Goal: Book appointment/travel/reservation

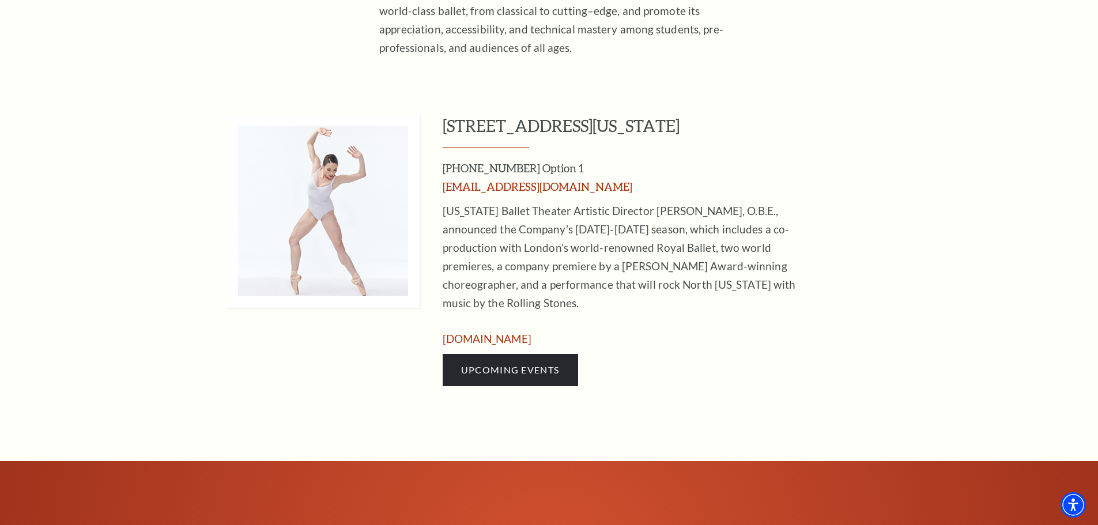
scroll to position [519, 0]
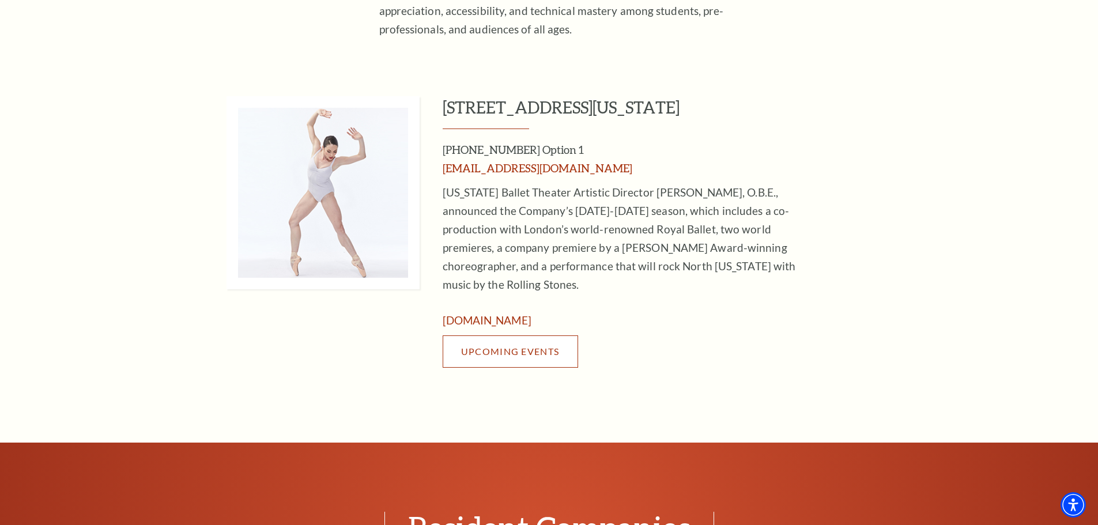
click at [559, 338] on link "Upcoming Events" at bounding box center [510, 351] width 135 height 32
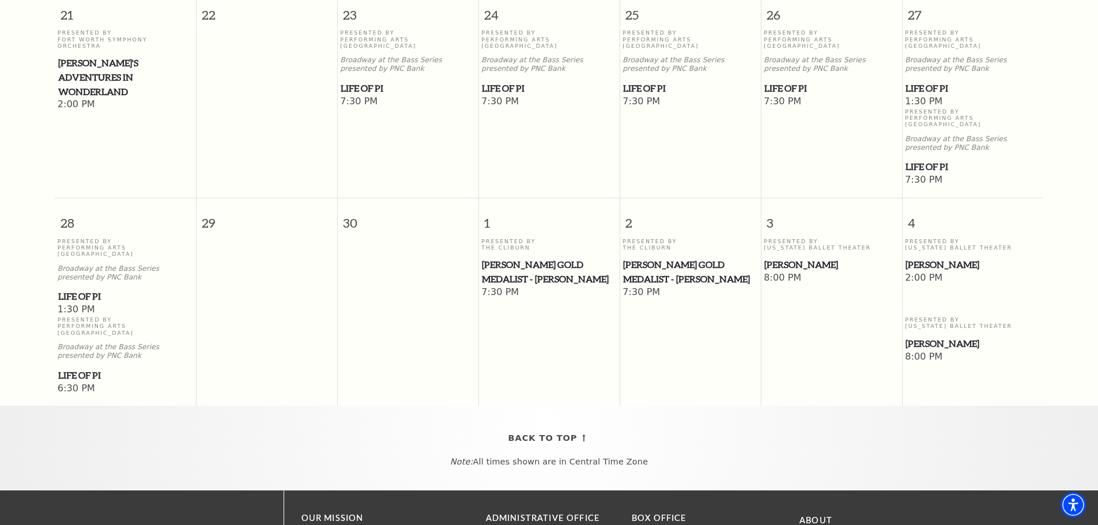
scroll to position [736, 0]
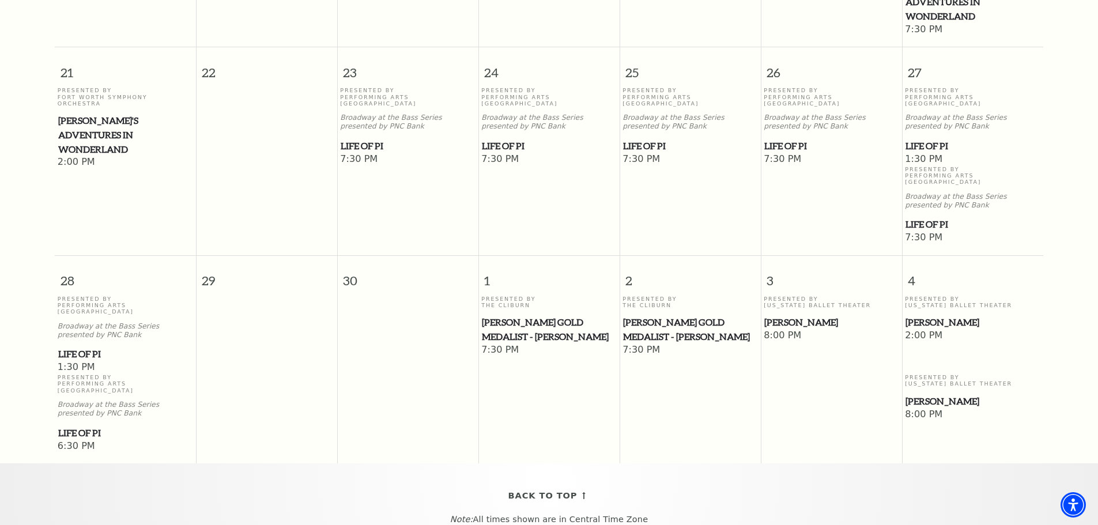
click at [933, 296] on div "Presented By Texas Ballet Theater Peter Pan" at bounding box center [972, 313] width 135 height 34
click at [931, 315] on span "[PERSON_NAME]" at bounding box center [972, 322] width 134 height 14
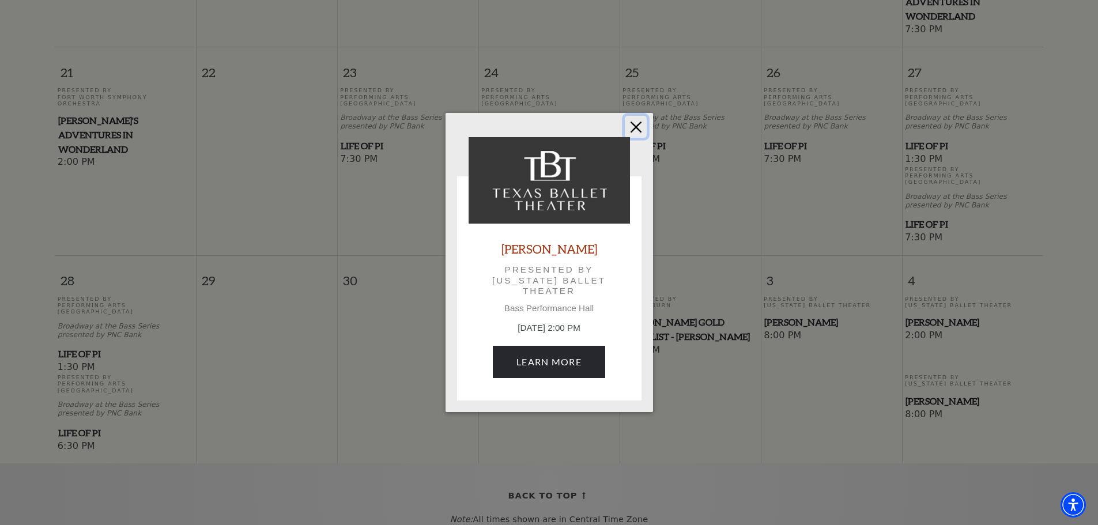
click at [634, 127] on button "Close" at bounding box center [636, 127] width 22 height 22
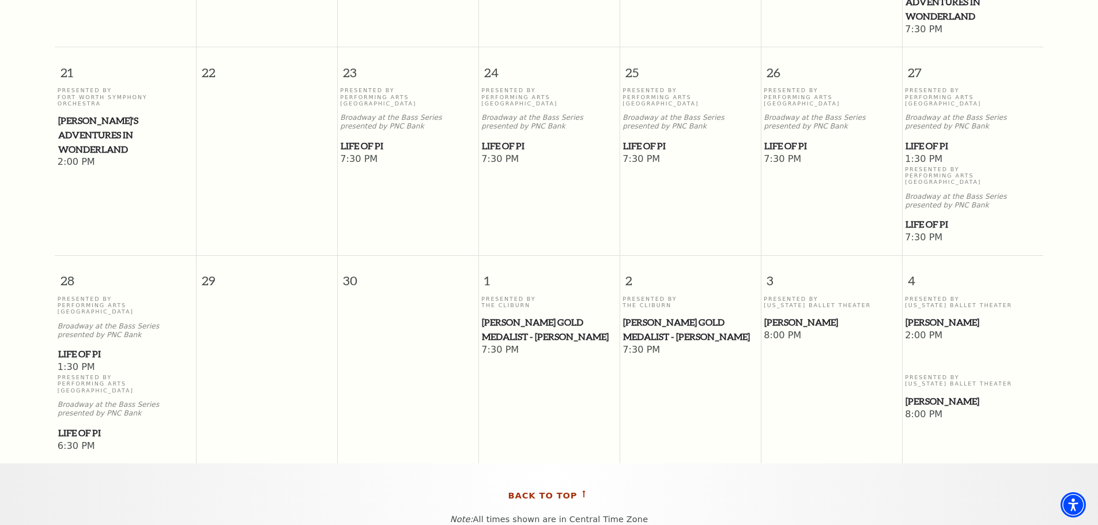
click at [561, 489] on span "Back To Top" at bounding box center [542, 496] width 69 height 14
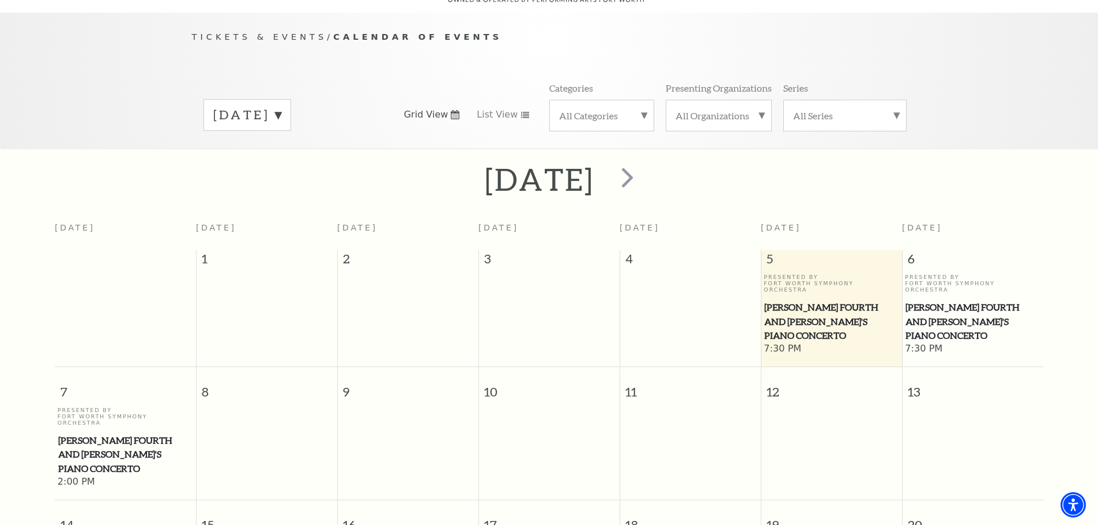
scroll to position [102, 0]
click at [644, 164] on span "next" at bounding box center [627, 178] width 33 height 33
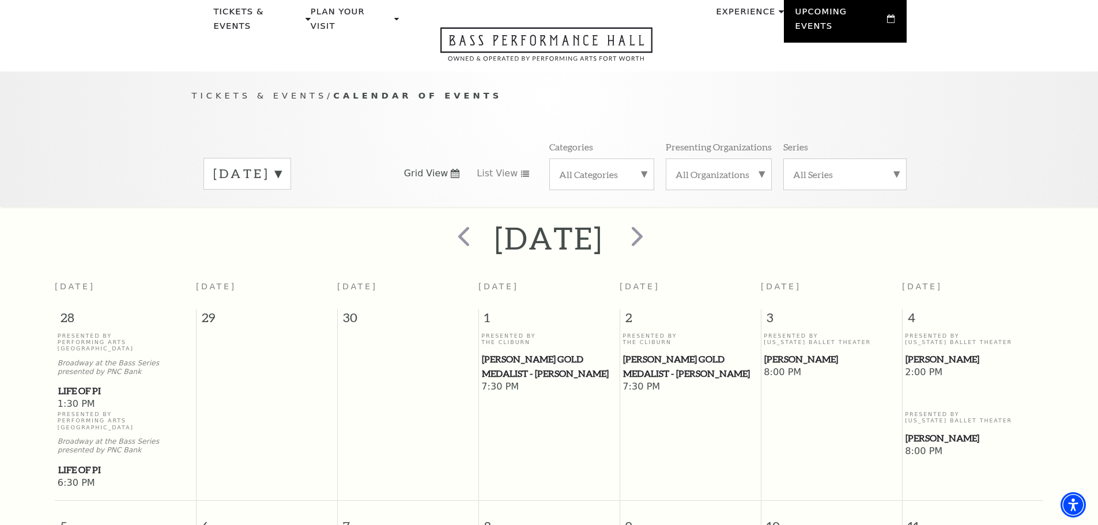
scroll to position [44, 0]
click at [653, 225] on span "next" at bounding box center [637, 236] width 33 height 33
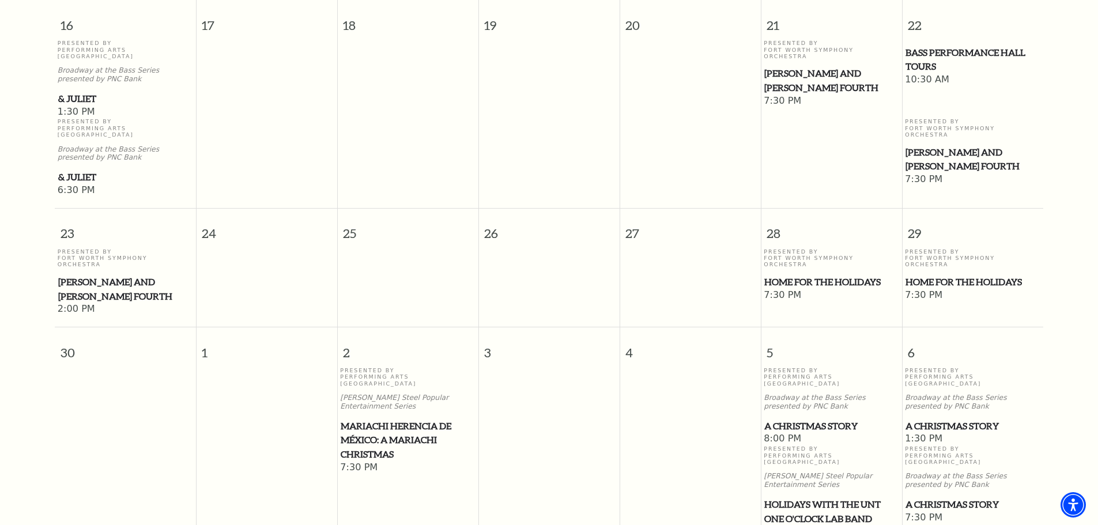
scroll to position [1024, 0]
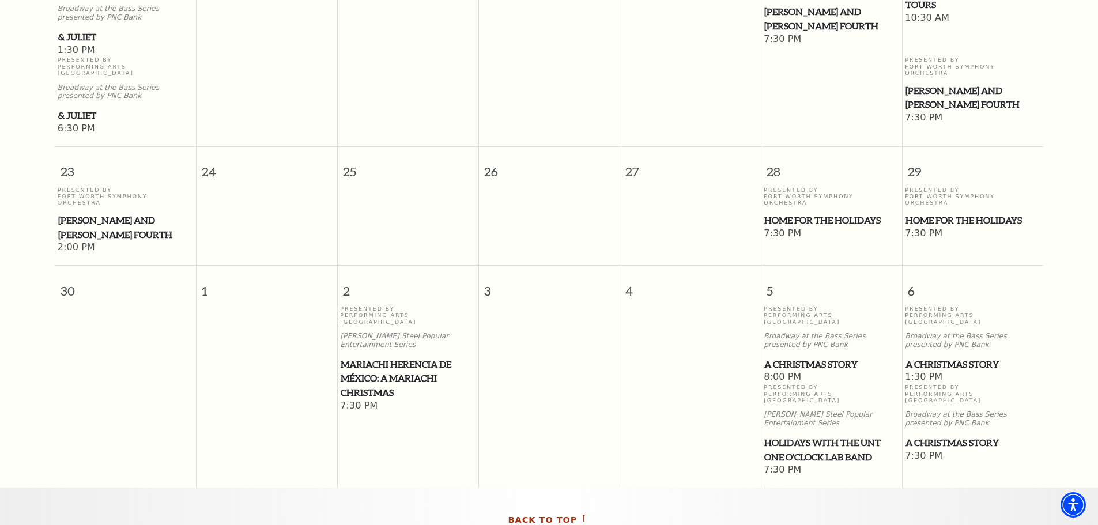
click at [539, 513] on span "Back To Top" at bounding box center [542, 520] width 69 height 14
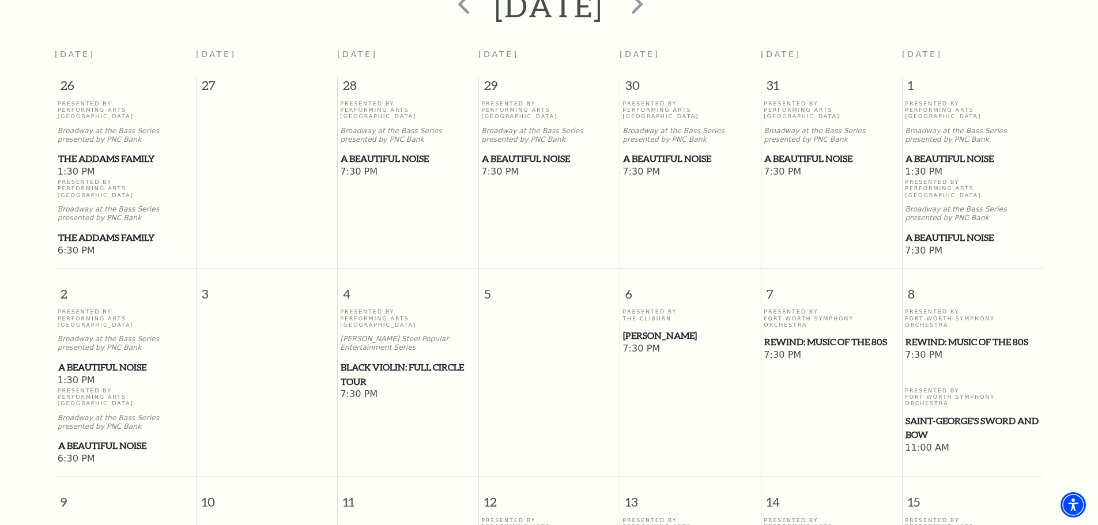
scroll to position [102, 0]
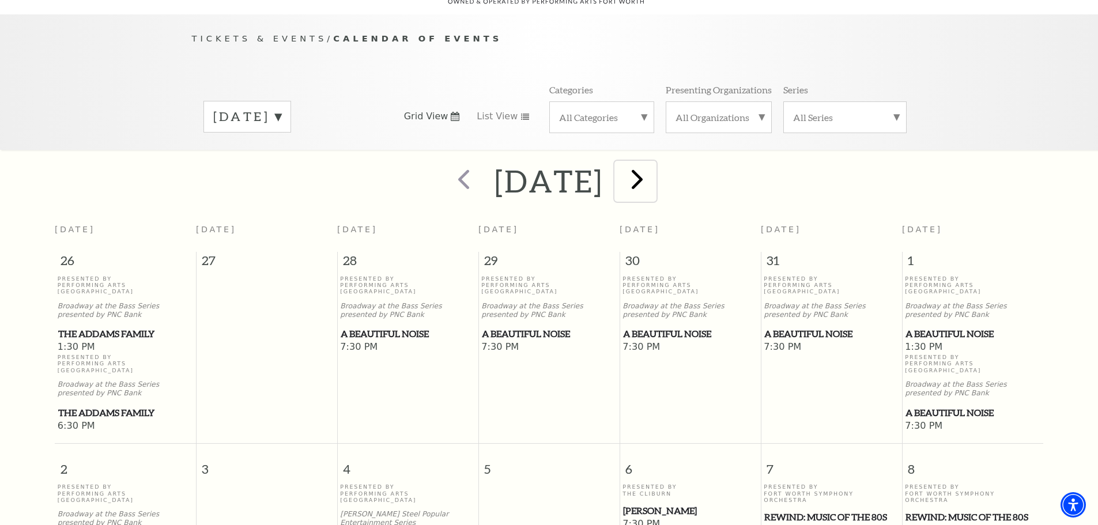
click at [653, 164] on span "next" at bounding box center [637, 178] width 33 height 33
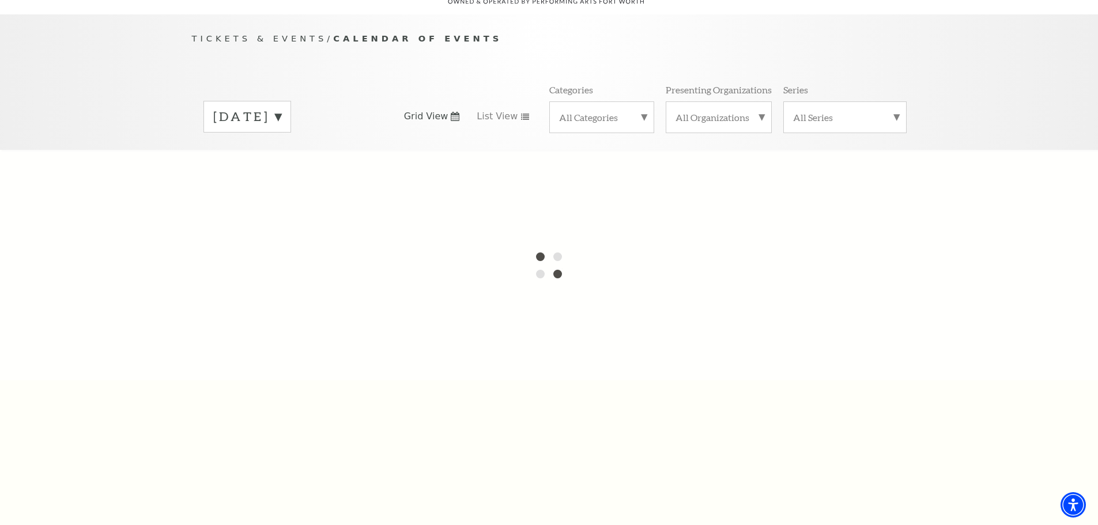
click at [281, 108] on label "November 2025" at bounding box center [247, 117] width 68 height 18
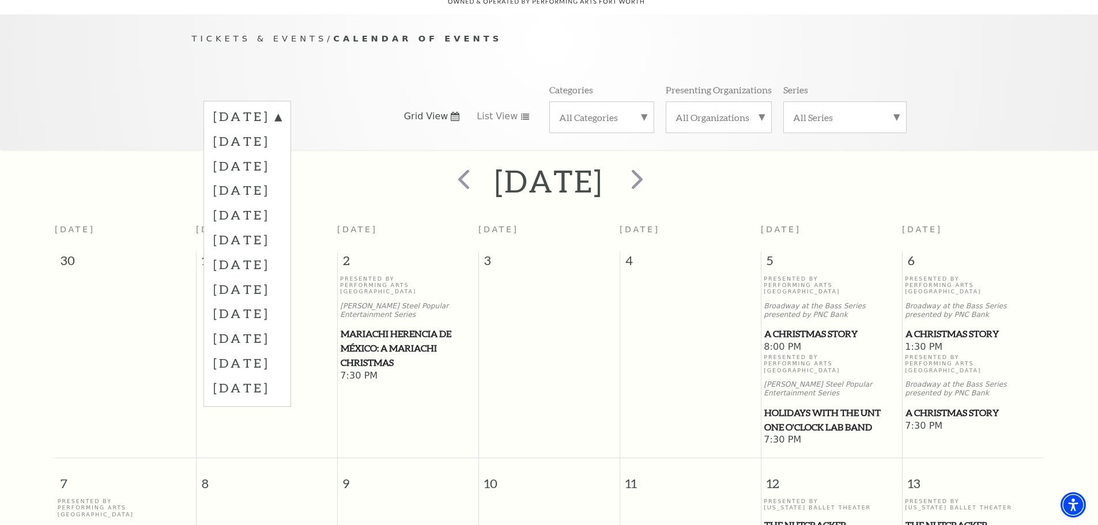
click at [850, 161] on div "December 2025" at bounding box center [549, 181] width 1098 height 41
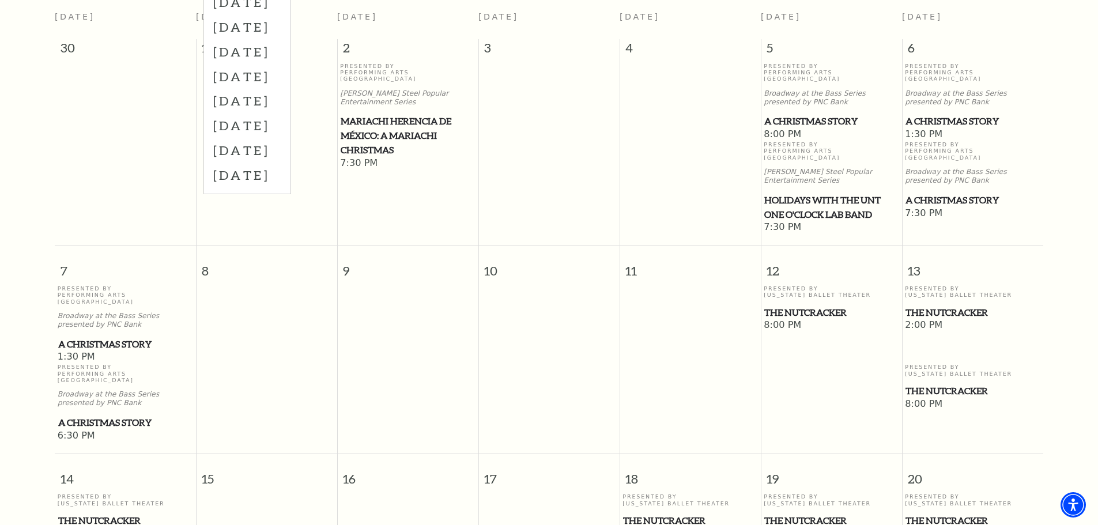
scroll to position [332, 0]
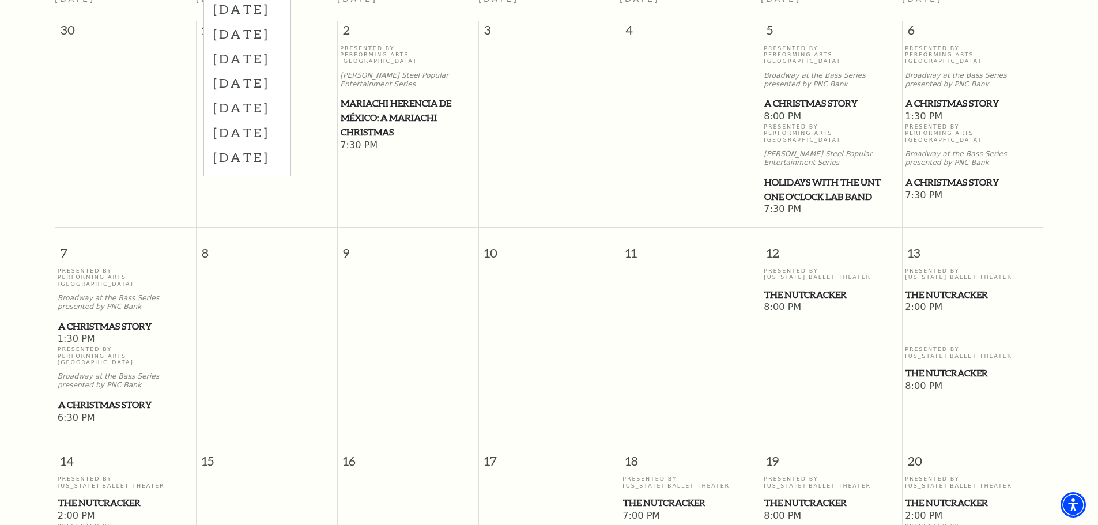
click at [947, 288] on span "The Nutcracker" at bounding box center [972, 295] width 134 height 14
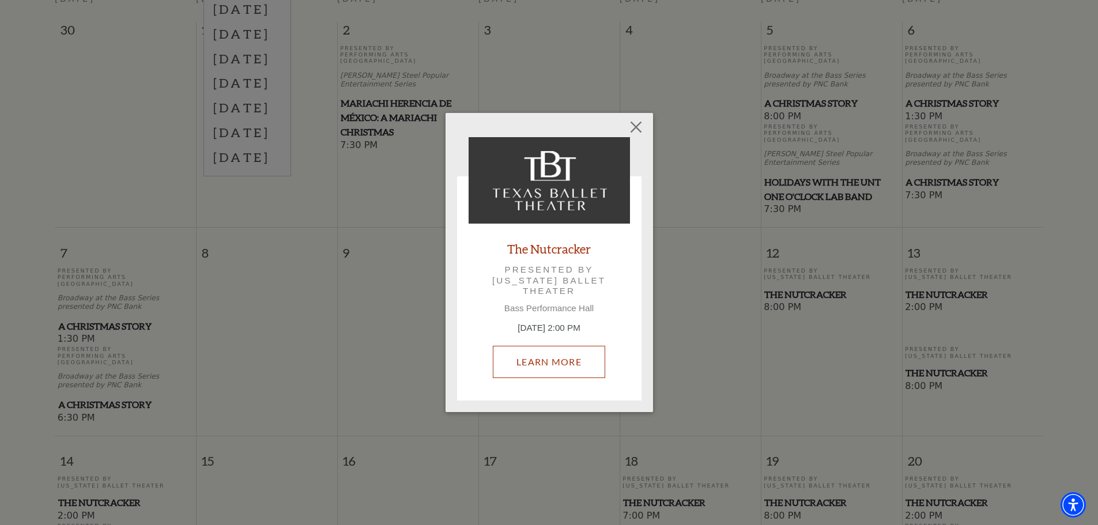
click at [571, 366] on link "Learn More" at bounding box center [549, 362] width 112 height 32
